Goal: Entertainment & Leisure: Consume media (video, audio)

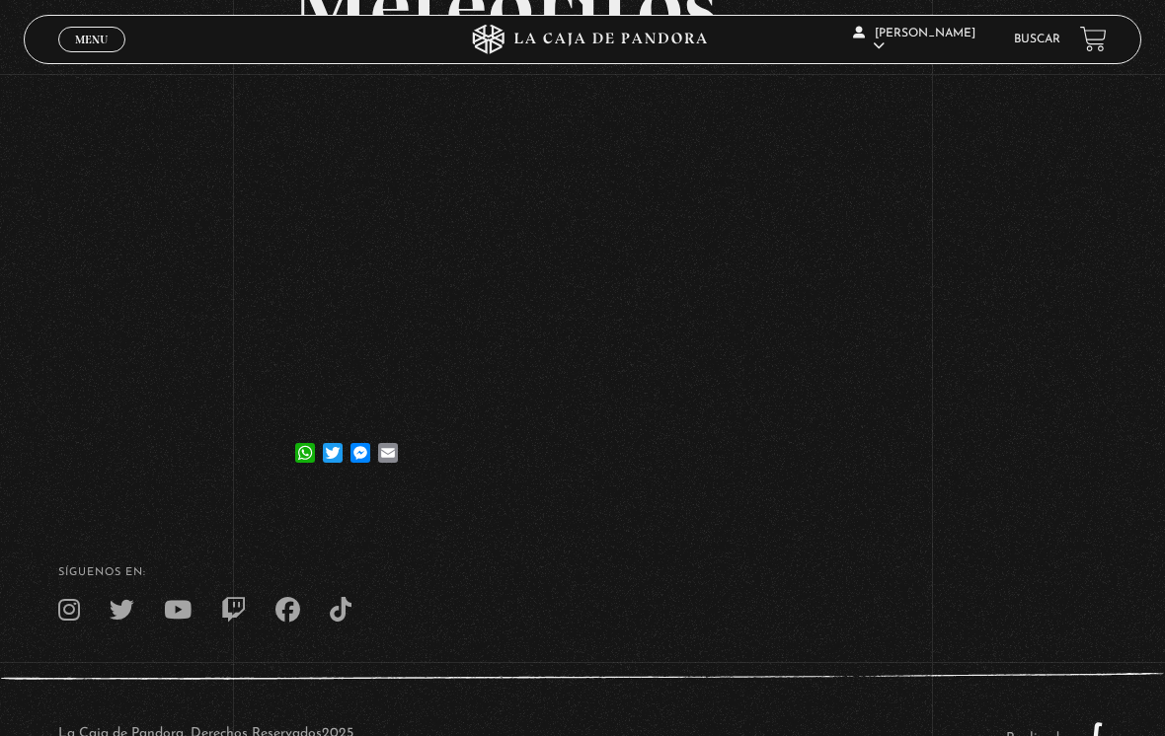
scroll to position [382, 0]
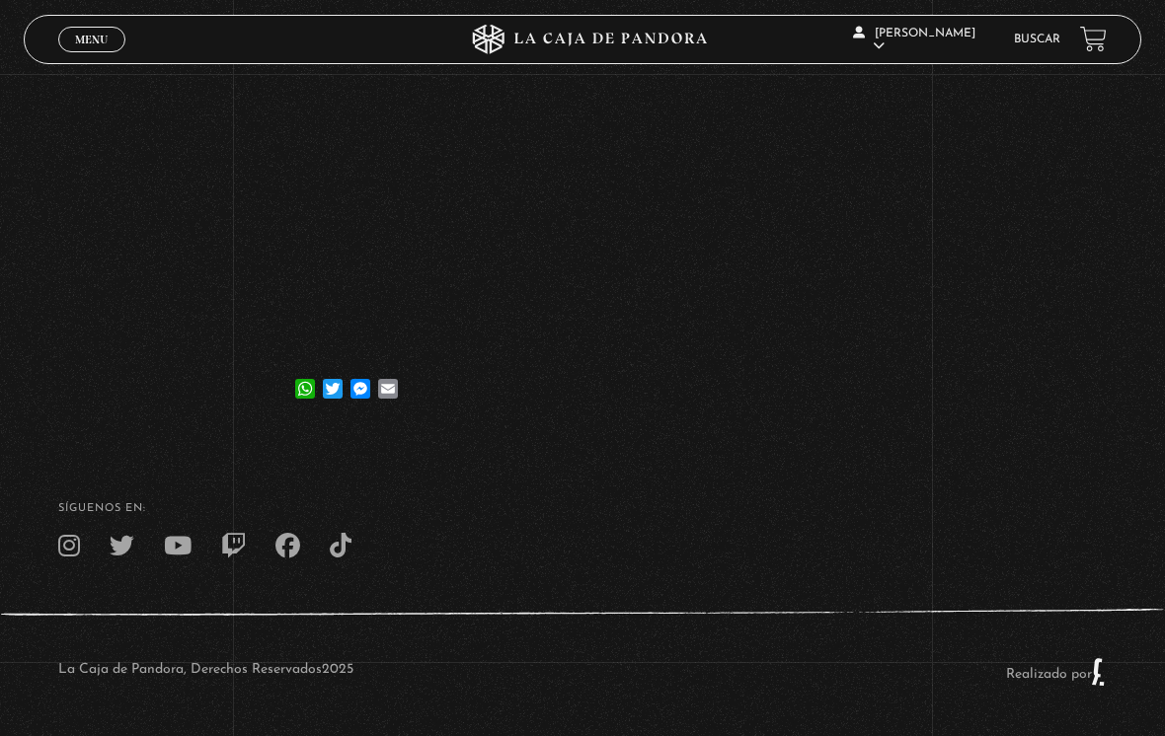
click at [298, 621] on div "La Caja de Pandora, Derechos Reservados 2025 Realizado por" at bounding box center [582, 672] width 1165 height 128
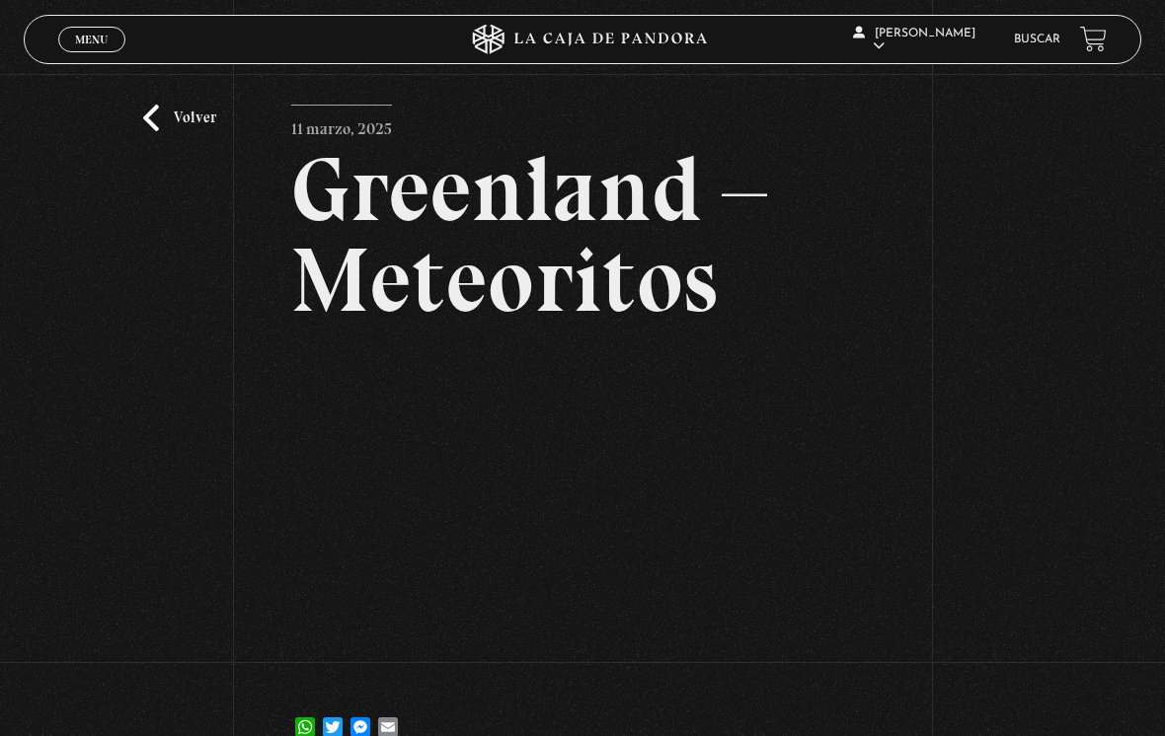
scroll to position [0, 0]
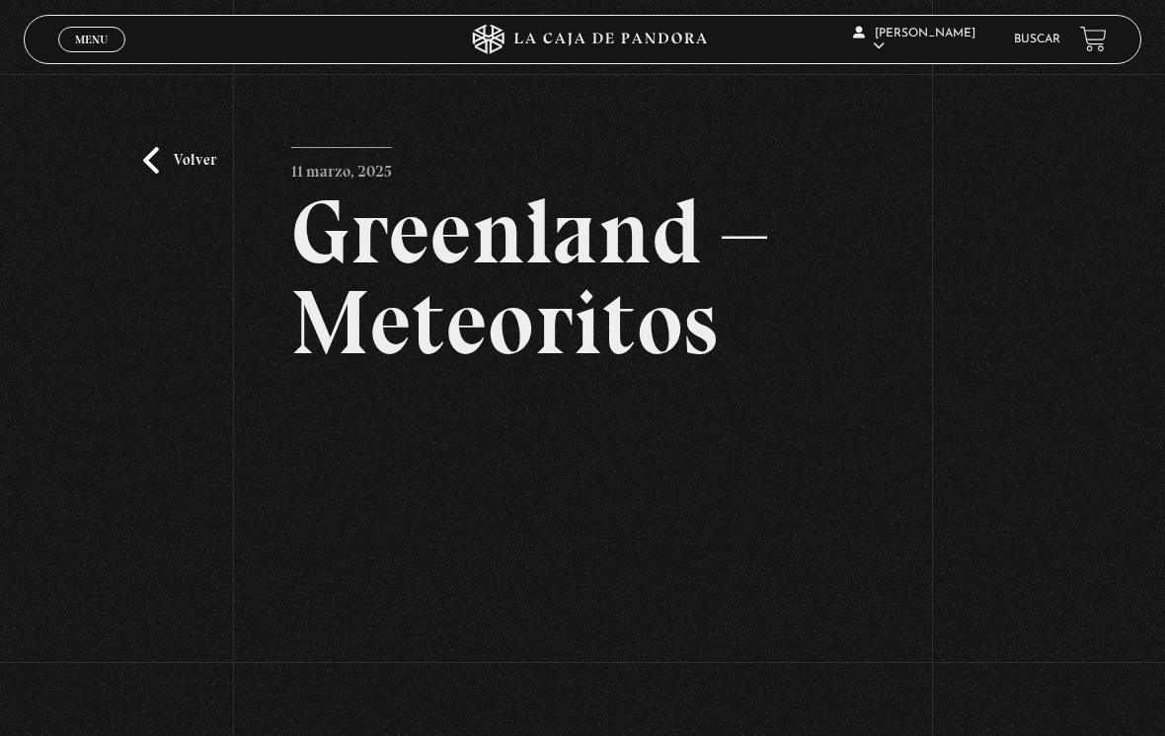
click at [172, 167] on link "Volver" at bounding box center [179, 160] width 73 height 27
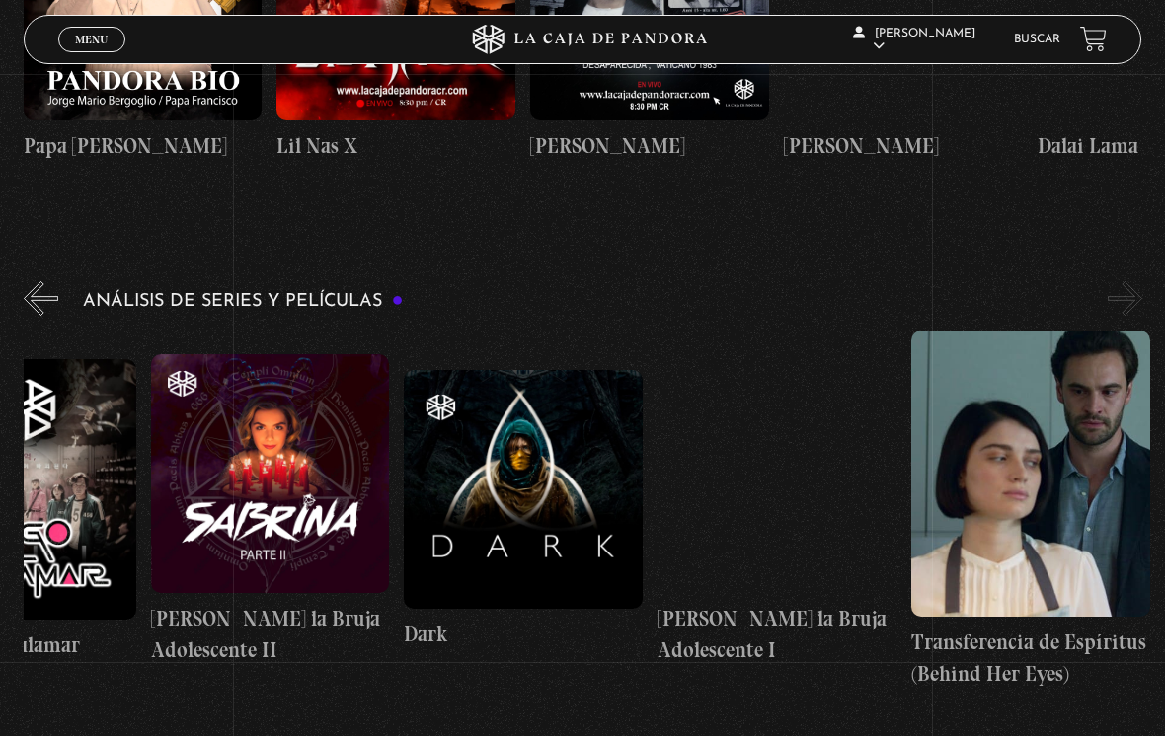
scroll to position [0, 4691]
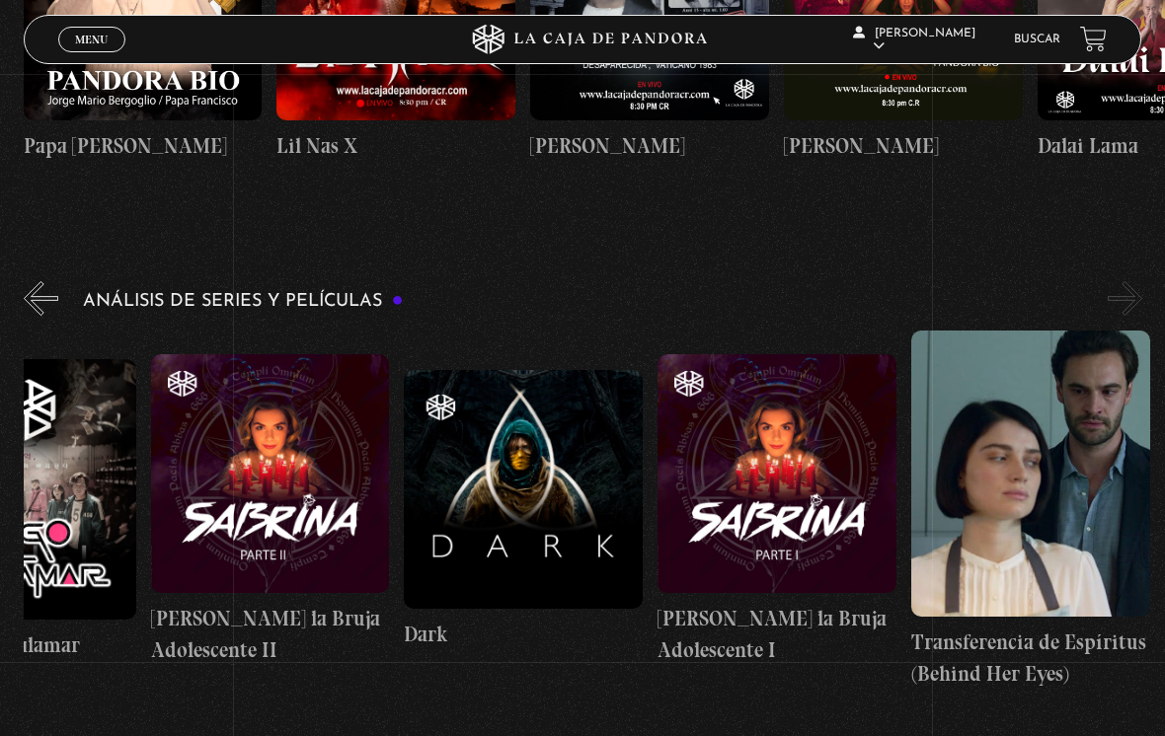
click at [815, 504] on figure at bounding box center [776, 473] width 239 height 239
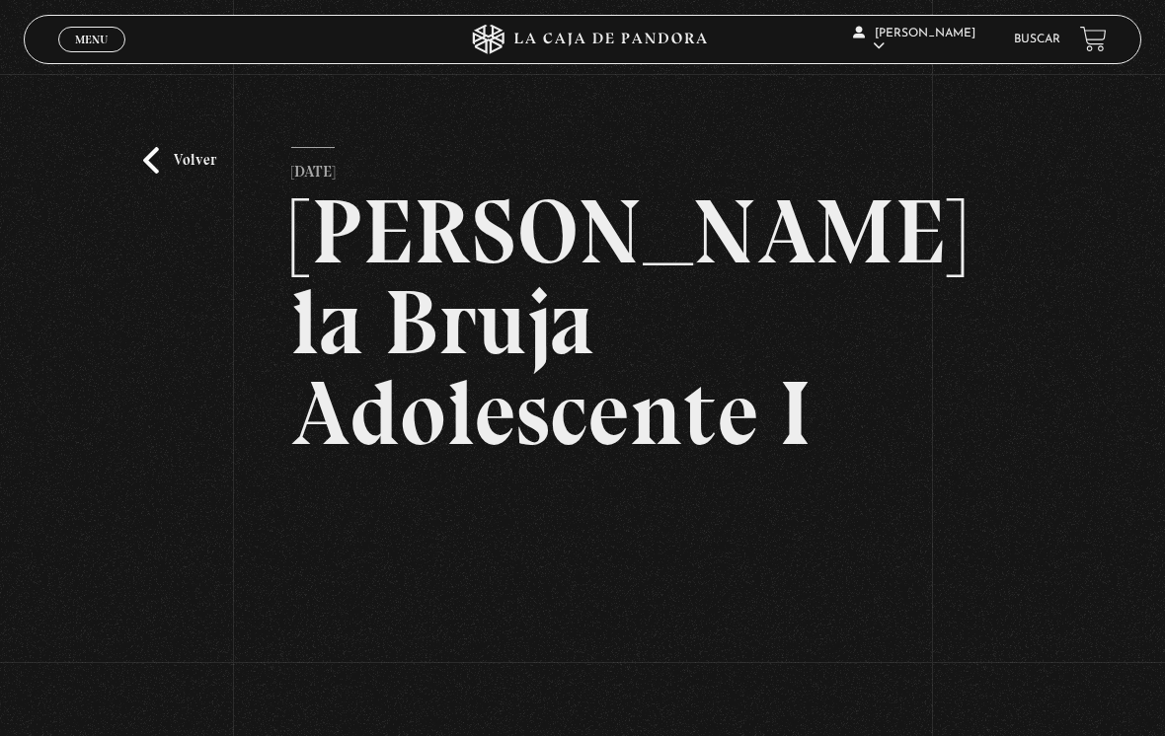
click at [159, 148] on div "Volver [DATE] [PERSON_NAME] la Bruja Adolescente I WhatsApp Twitter Messenger E…" at bounding box center [582, 490] width 1165 height 833
click at [172, 154] on link "Volver" at bounding box center [179, 160] width 73 height 27
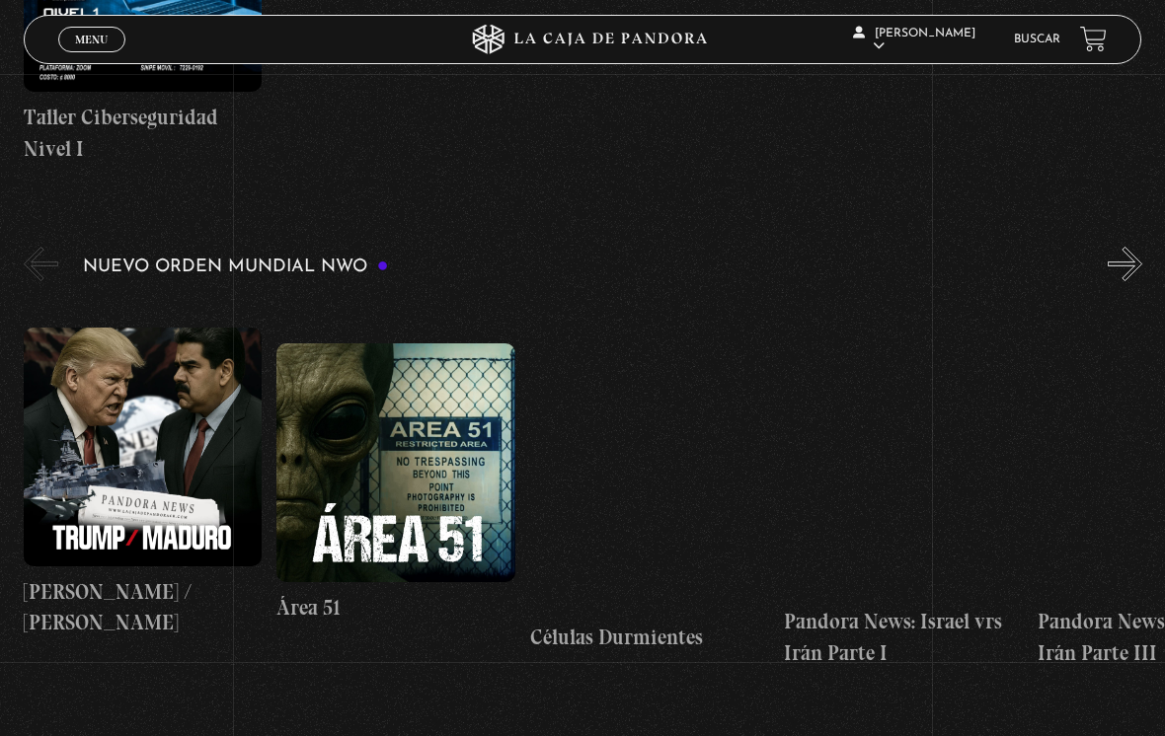
scroll to position [1097, 0]
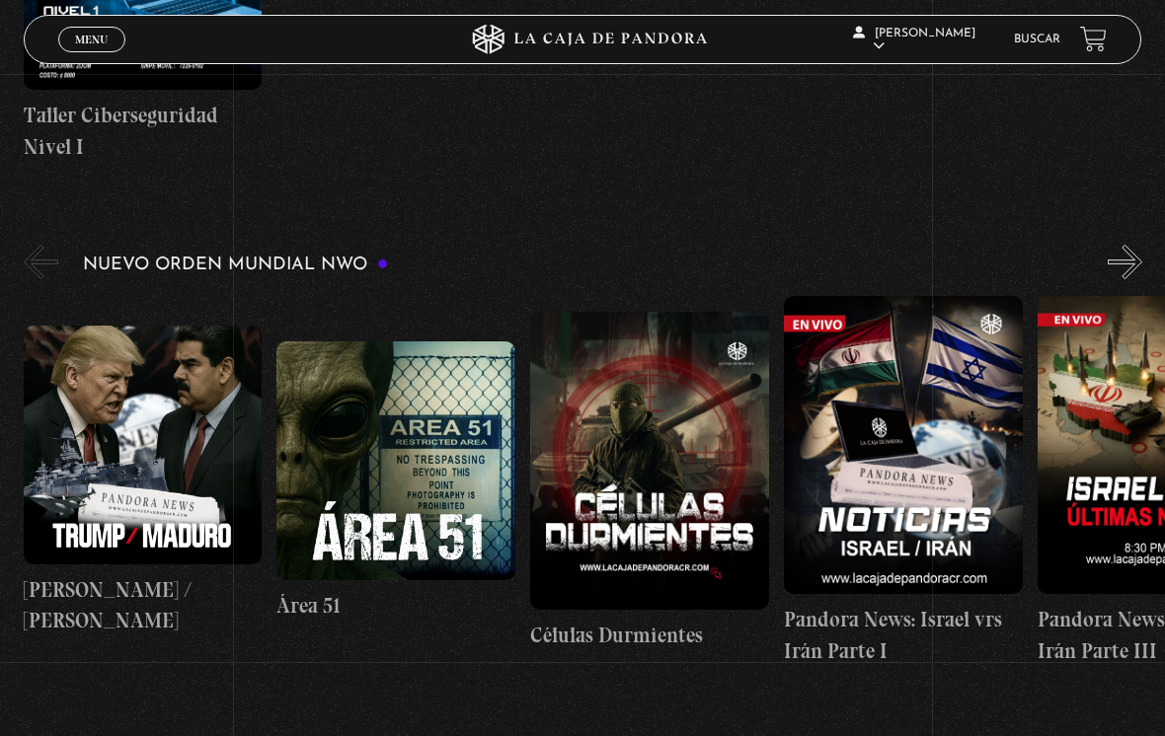
click at [436, 546] on figure at bounding box center [395, 461] width 239 height 239
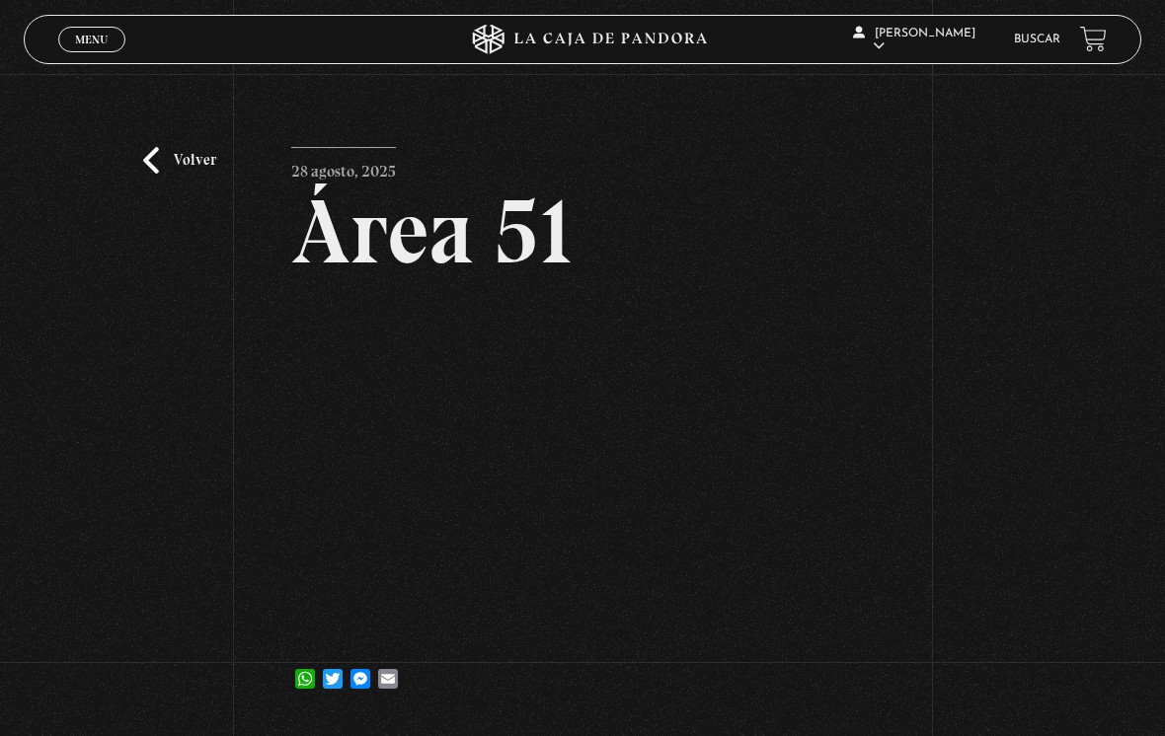
click at [151, 162] on link "Volver" at bounding box center [179, 160] width 73 height 27
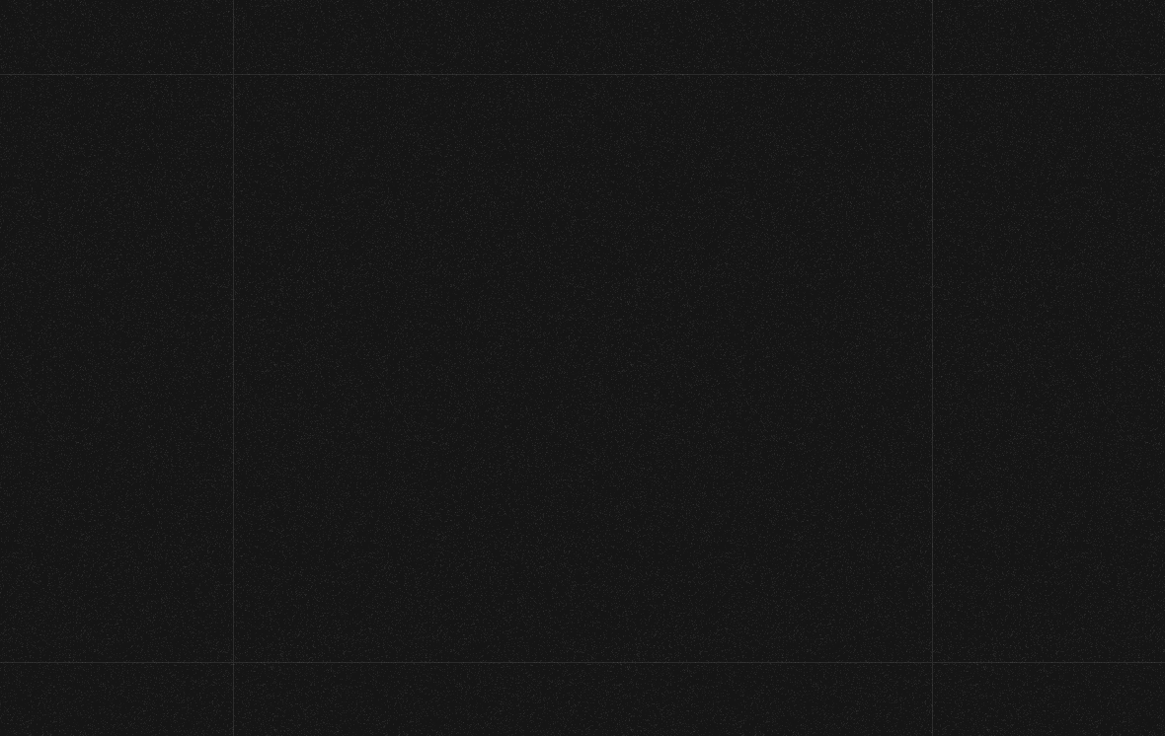
scroll to position [1097, 0]
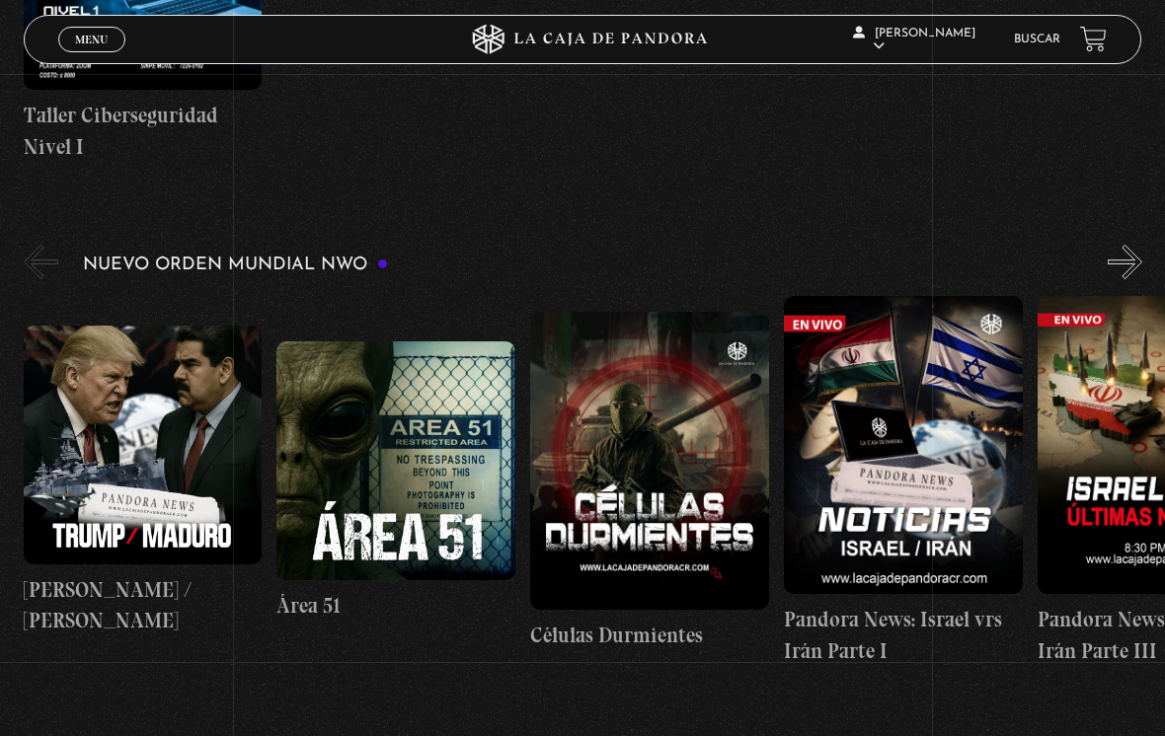
click at [430, 483] on figure at bounding box center [395, 461] width 239 height 239
